Goal: Information Seeking & Learning: Learn about a topic

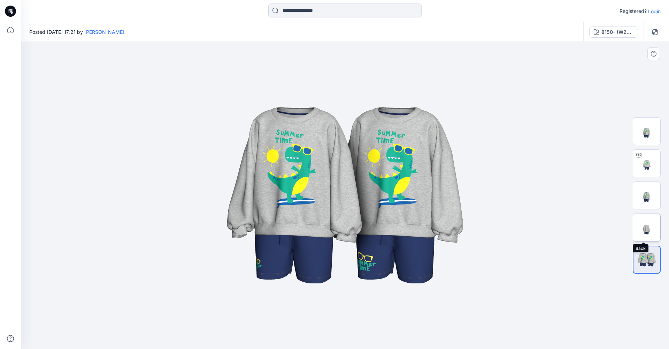
click at [646, 231] on img at bounding box center [646, 227] width 27 height 27
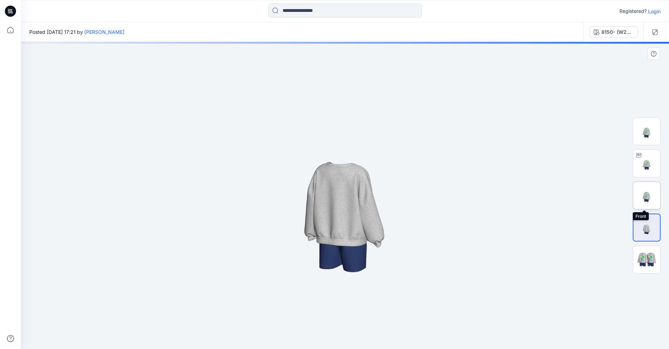
click at [648, 196] on img at bounding box center [646, 195] width 27 height 27
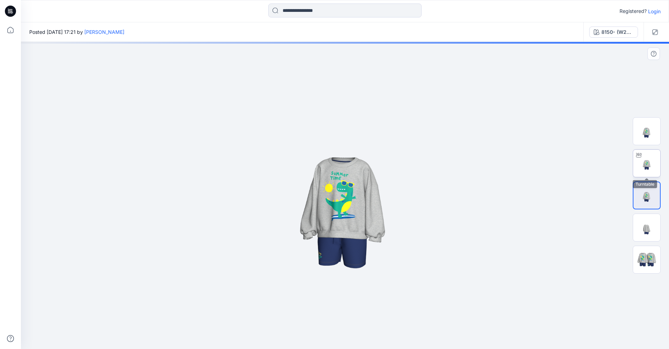
click at [652, 170] on img at bounding box center [646, 163] width 27 height 27
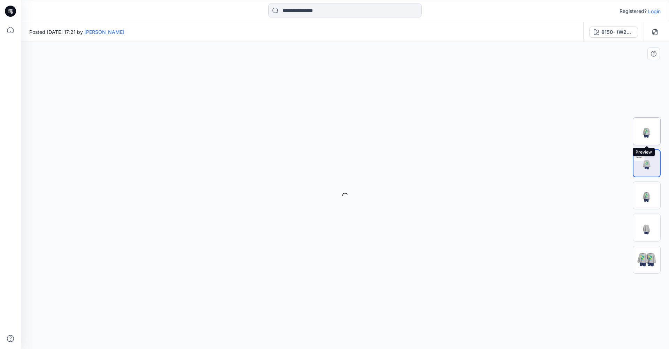
click at [652, 140] on img at bounding box center [646, 130] width 27 height 27
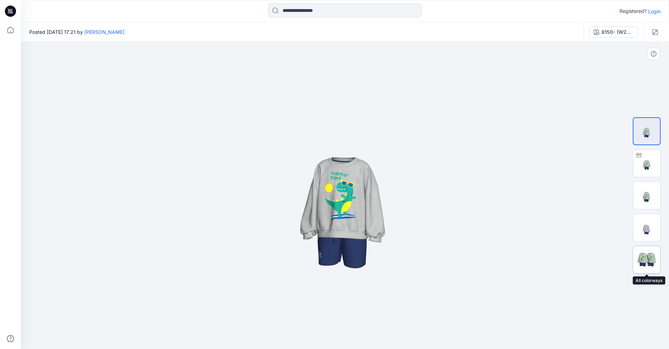
click at [651, 261] on img at bounding box center [646, 259] width 27 height 16
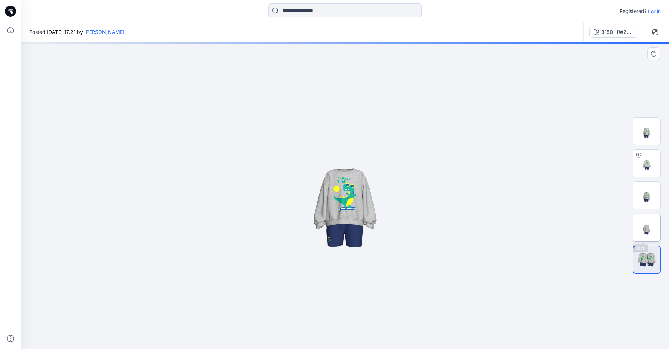
click at [648, 230] on img at bounding box center [646, 227] width 27 height 27
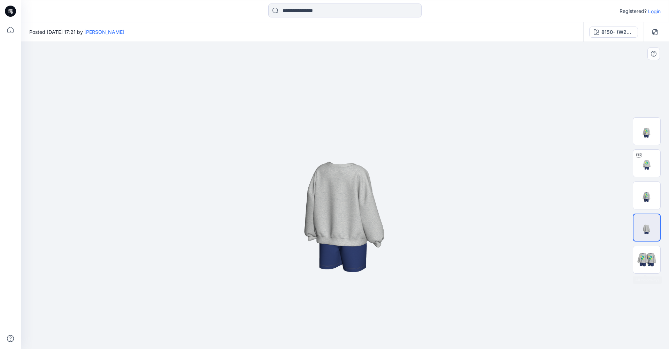
click at [654, 277] on div at bounding box center [647, 195] width 28 height 174
click at [649, 264] on img at bounding box center [646, 259] width 27 height 16
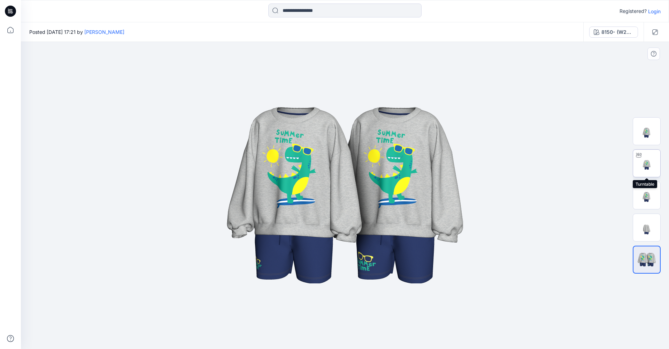
click at [644, 167] on img at bounding box center [646, 163] width 27 height 27
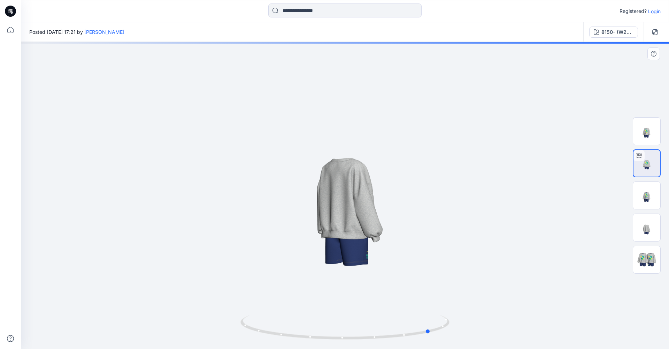
drag, startPoint x: 333, startPoint y: 251, endPoint x: 419, endPoint y: 250, distance: 85.7
click at [419, 250] on div at bounding box center [345, 195] width 648 height 307
click at [651, 200] on img at bounding box center [646, 195] width 27 height 27
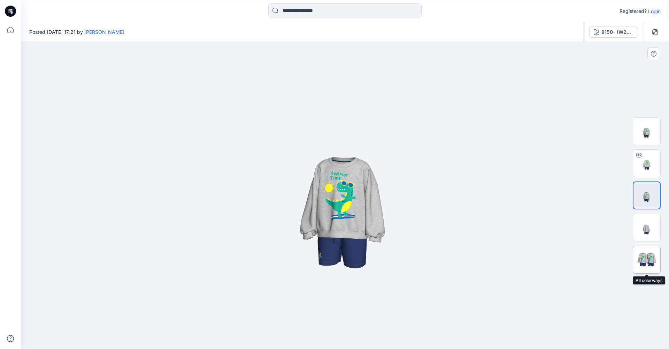
click at [644, 261] on img at bounding box center [646, 259] width 27 height 16
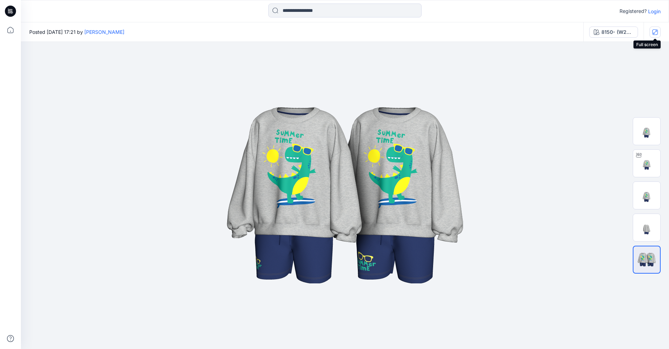
click at [654, 34] on icon "button" at bounding box center [655, 32] width 6 height 6
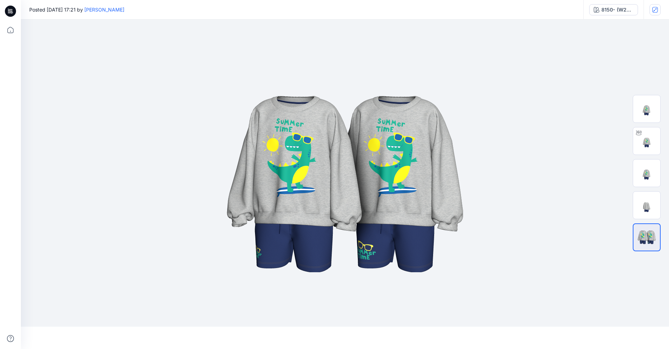
click at [0, 0] on icon "button" at bounding box center [0, 0] width 0 height 0
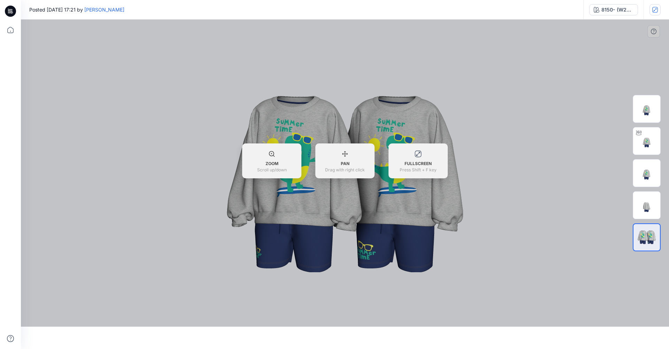
click at [265, 155] on div "ZOOM Scroll up/down" at bounding box center [271, 158] width 59 height 30
click at [271, 153] on icon at bounding box center [271, 153] width 5 height 5
click at [507, 162] on div "ZOOM Scroll up/down PAN Drag with right click FULLSCREEN Press Shift + F key" at bounding box center [345, 160] width 648 height 35
click at [431, 152] on div "FULLSCREEN Press Shift + F key" at bounding box center [418, 158] width 59 height 30
click at [656, 30] on div at bounding box center [345, 173] width 648 height 307
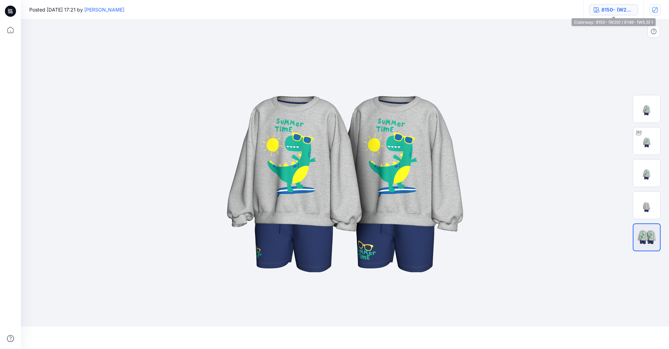
click at [617, 11] on div "8150- (W20) / 8149- (W5,5) 1" at bounding box center [618, 10] width 32 height 8
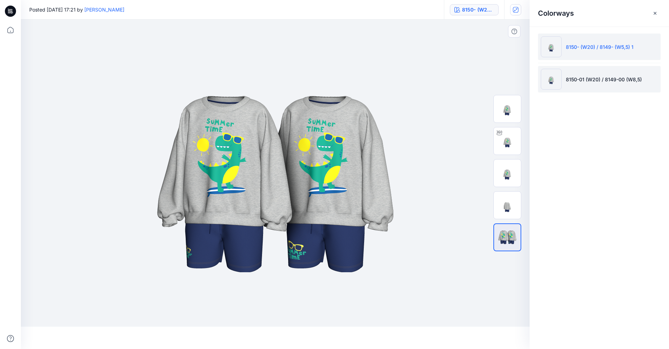
click at [570, 70] on li "8150-01 (W20) / 8149-00 (W8,5)" at bounding box center [599, 79] width 123 height 26
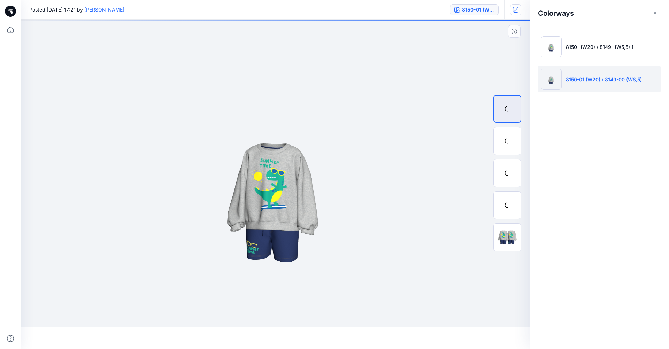
click at [576, 79] on p "8150-01 (W20) / 8149-00 (W8,5)" at bounding box center [604, 79] width 76 height 7
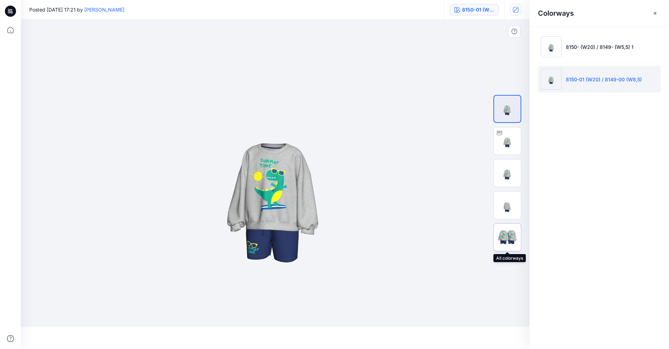
click at [510, 230] on img at bounding box center [507, 237] width 27 height 16
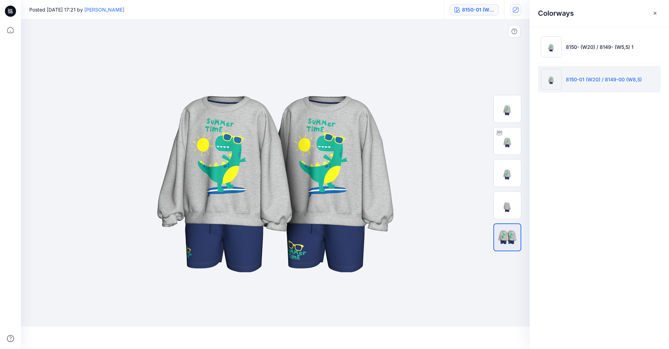
click at [509, 244] on img at bounding box center [507, 237] width 26 height 16
click at [506, 216] on img at bounding box center [507, 204] width 27 height 27
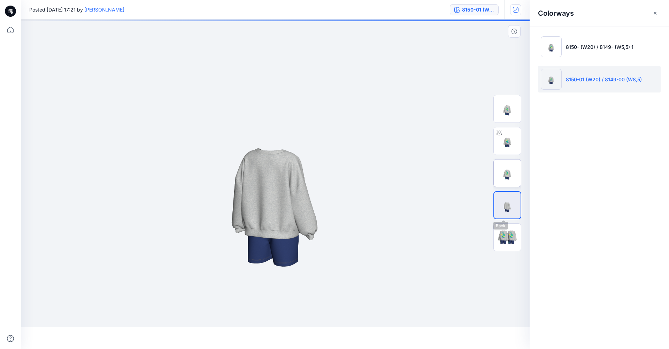
click at [506, 179] on img at bounding box center [507, 172] width 27 height 27
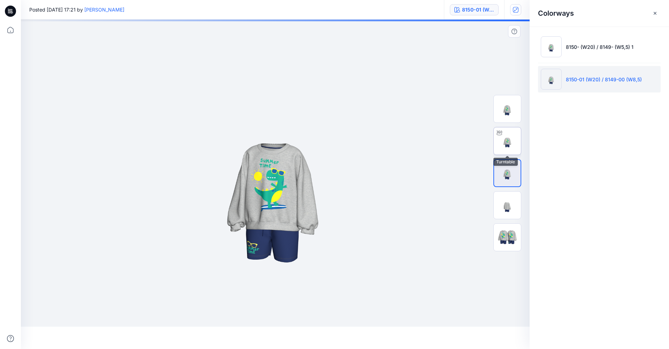
click at [507, 145] on img at bounding box center [507, 140] width 27 height 27
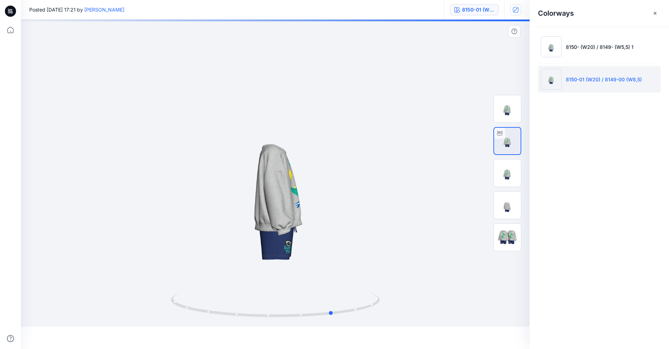
drag, startPoint x: 313, startPoint y: 209, endPoint x: 375, endPoint y: 176, distance: 70.5
click at [357, 205] on div at bounding box center [275, 173] width 509 height 307
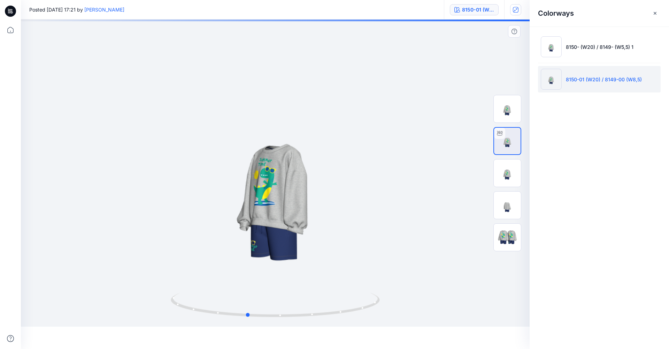
drag, startPoint x: 345, startPoint y: 186, endPoint x: 255, endPoint y: 184, distance: 89.3
click at [248, 184] on div at bounding box center [275, 173] width 509 height 307
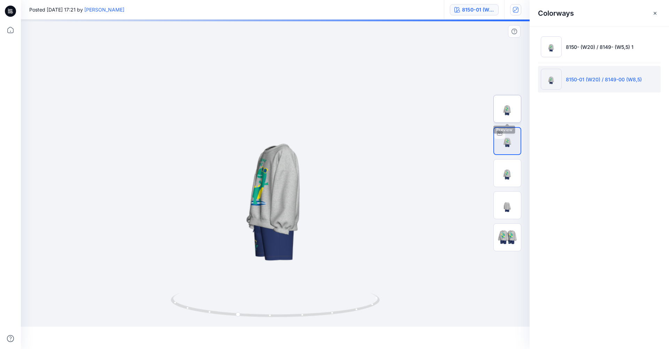
click at [514, 107] on img at bounding box center [507, 108] width 27 height 27
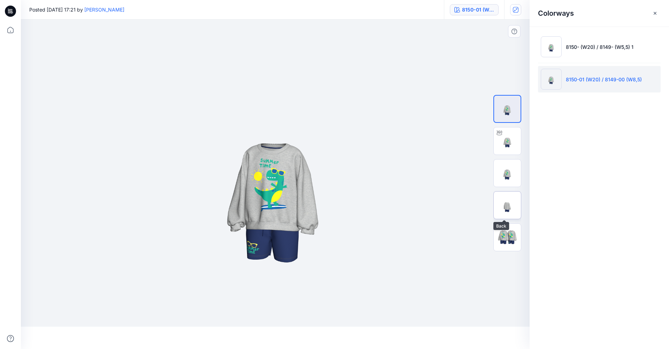
drag, startPoint x: 511, startPoint y: 202, endPoint x: 512, endPoint y: 206, distance: 4.4
click at [511, 202] on img at bounding box center [507, 204] width 27 height 27
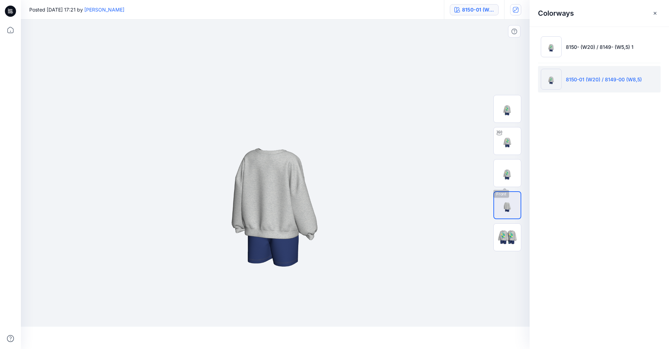
drag, startPoint x: 513, startPoint y: 176, endPoint x: 515, endPoint y: 221, distance: 44.7
click at [513, 176] on img at bounding box center [507, 172] width 27 height 27
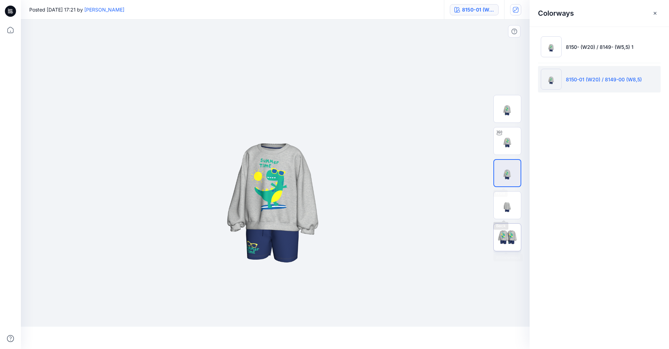
click at [512, 238] on img at bounding box center [507, 237] width 27 height 16
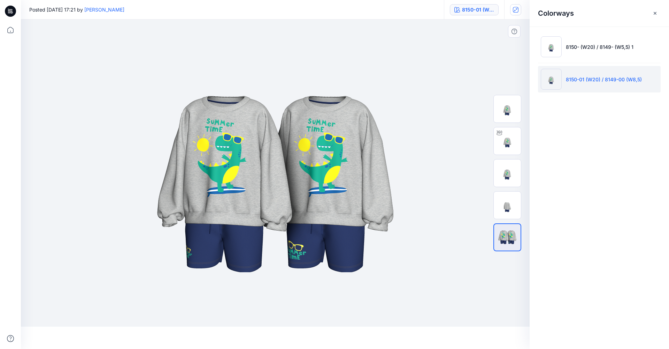
drag, startPoint x: 345, startPoint y: 244, endPoint x: 433, endPoint y: 237, distance: 87.8
click at [433, 237] on img at bounding box center [275, 183] width 349 height 209
drag, startPoint x: 270, startPoint y: 175, endPoint x: 358, endPoint y: 162, distance: 88.8
click at [331, 191] on img at bounding box center [275, 183] width 349 height 209
click at [572, 53] on li "8150- (W20) / 8149- (W5,5) 1" at bounding box center [599, 46] width 123 height 26
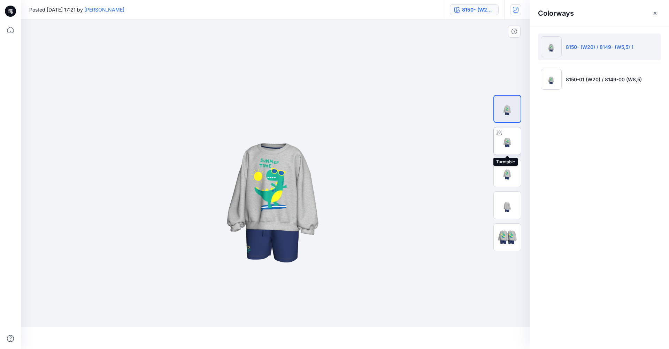
click at [503, 144] on img at bounding box center [507, 140] width 27 height 27
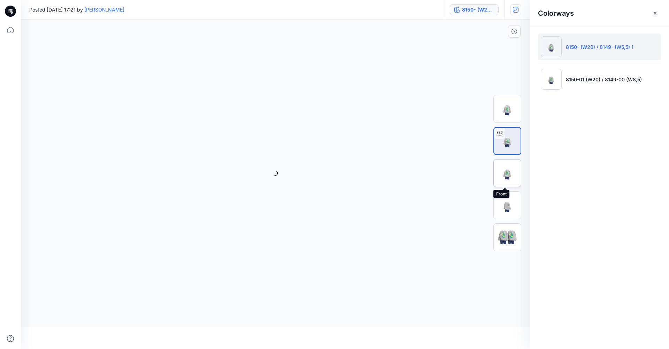
click at [502, 176] on img at bounding box center [507, 172] width 27 height 27
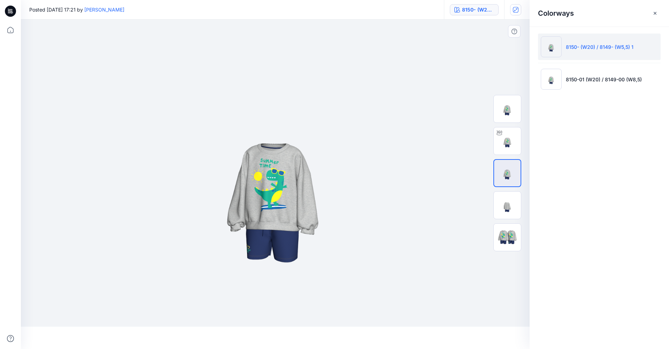
drag, startPoint x: 267, startPoint y: 206, endPoint x: 331, endPoint y: 209, distance: 64.5
click at [331, 209] on img at bounding box center [275, 184] width 329 height 329
click at [515, 206] on img at bounding box center [507, 204] width 27 height 27
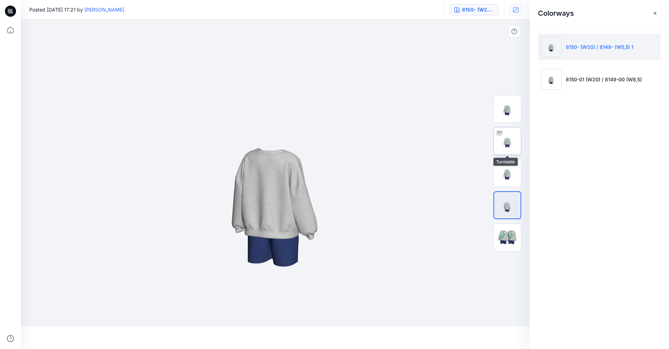
click at [505, 145] on img at bounding box center [507, 140] width 27 height 27
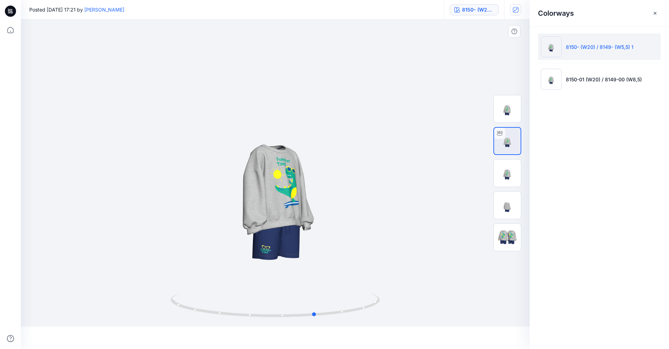
drag, startPoint x: 274, startPoint y: 223, endPoint x: 312, endPoint y: 262, distance: 53.7
click at [312, 262] on div at bounding box center [275, 173] width 509 height 307
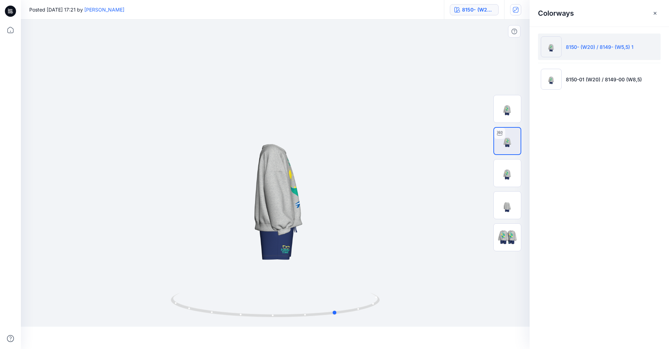
drag, startPoint x: 255, startPoint y: 234, endPoint x: 276, endPoint y: 252, distance: 27.7
click at [276, 252] on div at bounding box center [275, 173] width 509 height 307
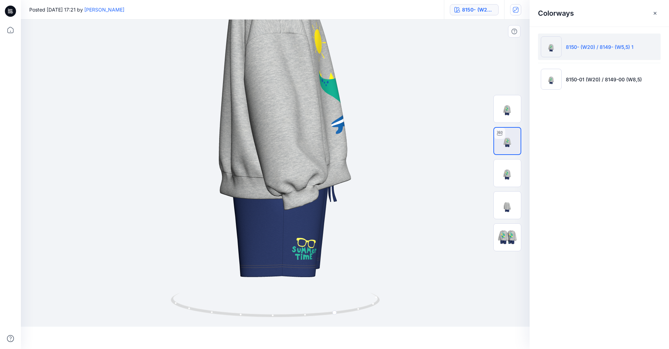
drag, startPoint x: 275, startPoint y: 251, endPoint x: 278, endPoint y: 130, distance: 121.3
click at [277, 131] on img at bounding box center [276, 68] width 911 height 911
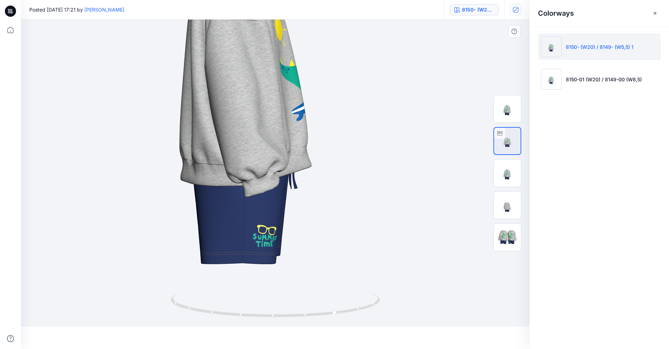
drag, startPoint x: 339, startPoint y: 222, endPoint x: 298, endPoint y: 214, distance: 41.6
click at [298, 214] on img at bounding box center [236, 55] width 911 height 911
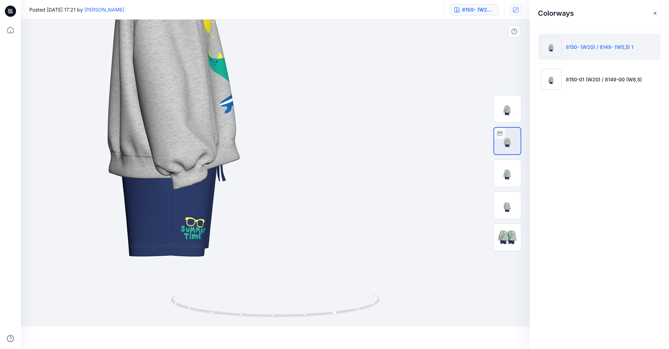
drag, startPoint x: 348, startPoint y: 272, endPoint x: 377, endPoint y: 266, distance: 30.3
click at [377, 267] on img at bounding box center [165, 47] width 911 height 911
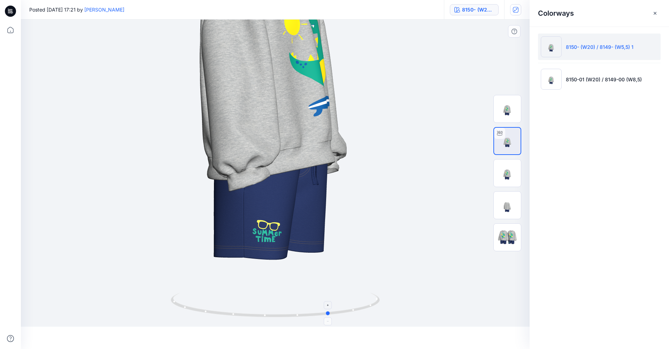
drag, startPoint x: 332, startPoint y: 314, endPoint x: 325, endPoint y: 313, distance: 7.1
click at [325, 313] on icon at bounding box center [276, 305] width 211 height 26
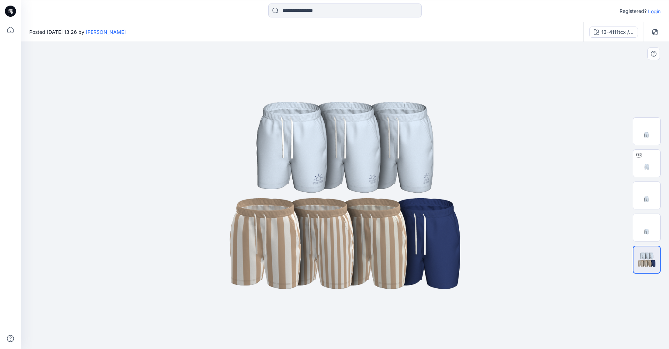
drag, startPoint x: 460, startPoint y: 231, endPoint x: 380, endPoint y: 240, distance: 80.4
click at [380, 241] on img at bounding box center [345, 195] width 349 height 209
drag, startPoint x: 403, startPoint y: 261, endPoint x: 398, endPoint y: 237, distance: 24.1
click at [398, 237] on img at bounding box center [345, 195] width 349 height 209
drag, startPoint x: 375, startPoint y: 254, endPoint x: 451, endPoint y: 248, distance: 76.6
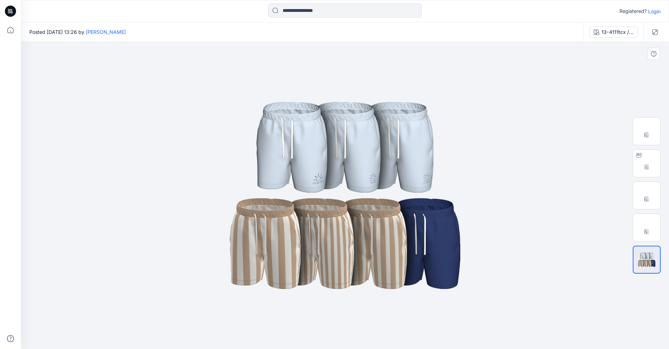
click at [432, 258] on img at bounding box center [345, 195] width 349 height 209
